Goal: Task Accomplishment & Management: Manage account settings

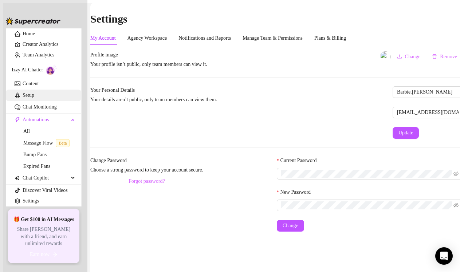
click at [34, 98] on link "Setup" at bounding box center [29, 95] width 12 height 5
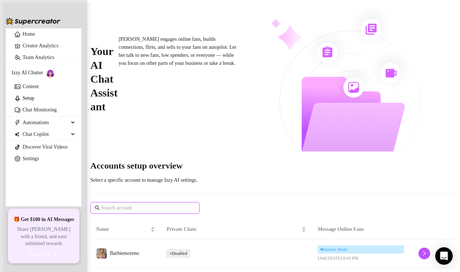
click at [169, 204] on input "text" at bounding box center [145, 208] width 88 height 8
type input "barbiemoreno"
click at [180, 204] on input "barbiemoreno" at bounding box center [145, 208] width 88 height 8
click at [178, 204] on input "barbiemoreno" at bounding box center [145, 208] width 88 height 8
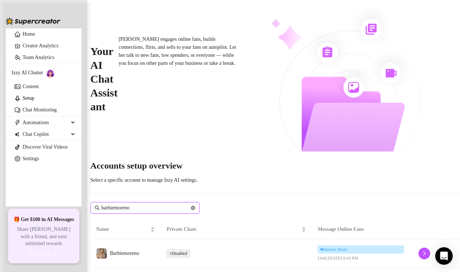
click at [195, 206] on icon "close-circle" at bounding box center [193, 208] width 4 height 4
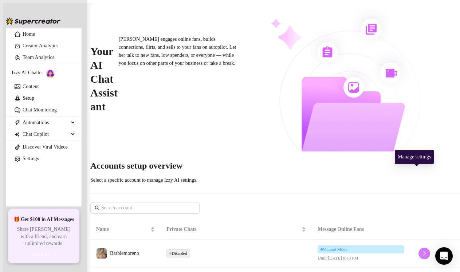
click at [419, 248] on button "button" at bounding box center [425, 254] width 12 height 12
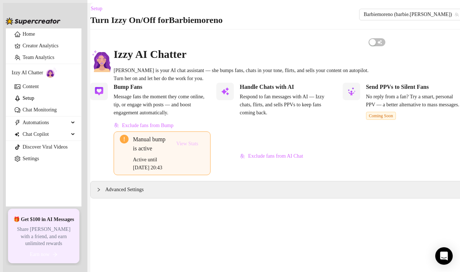
click at [192, 147] on span "View Stats" at bounding box center [187, 144] width 22 height 6
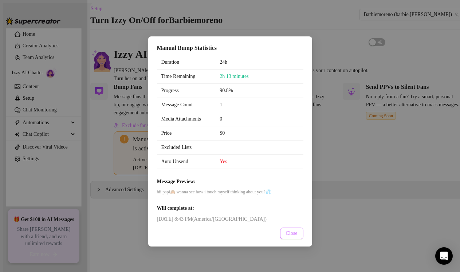
click at [297, 236] on span "Close" at bounding box center [292, 234] width 12 height 6
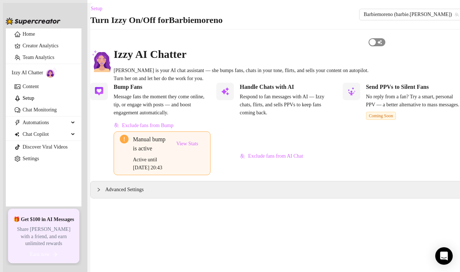
click at [385, 46] on span "button" at bounding box center [377, 42] width 17 height 8
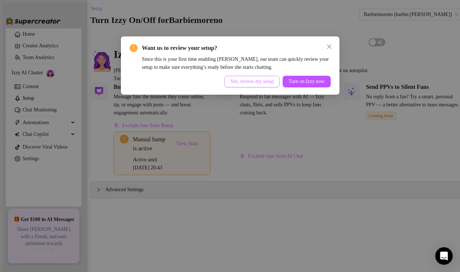
click at [264, 82] on span "Yes, review my setup" at bounding box center [252, 82] width 44 height 6
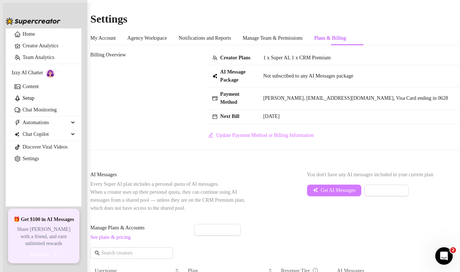
click at [321, 193] on span "Get AI Messages" at bounding box center [338, 191] width 35 height 6
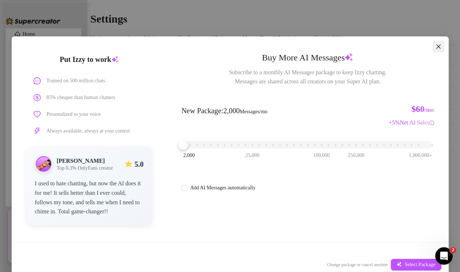
click at [438, 46] on icon "close" at bounding box center [438, 46] width 4 height 4
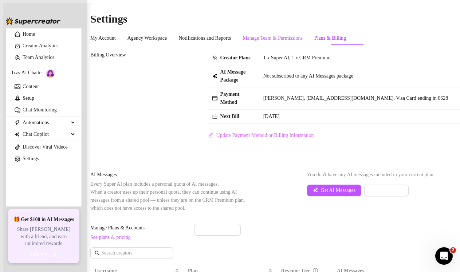
click at [302, 34] on div "Manage Team & Permissions" at bounding box center [273, 38] width 60 height 8
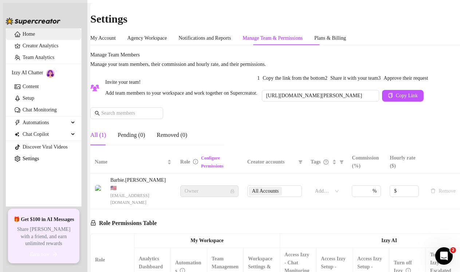
click at [35, 37] on link "Home" at bounding box center [29, 33] width 12 height 5
